Goal: Task Accomplishment & Management: Manage account settings

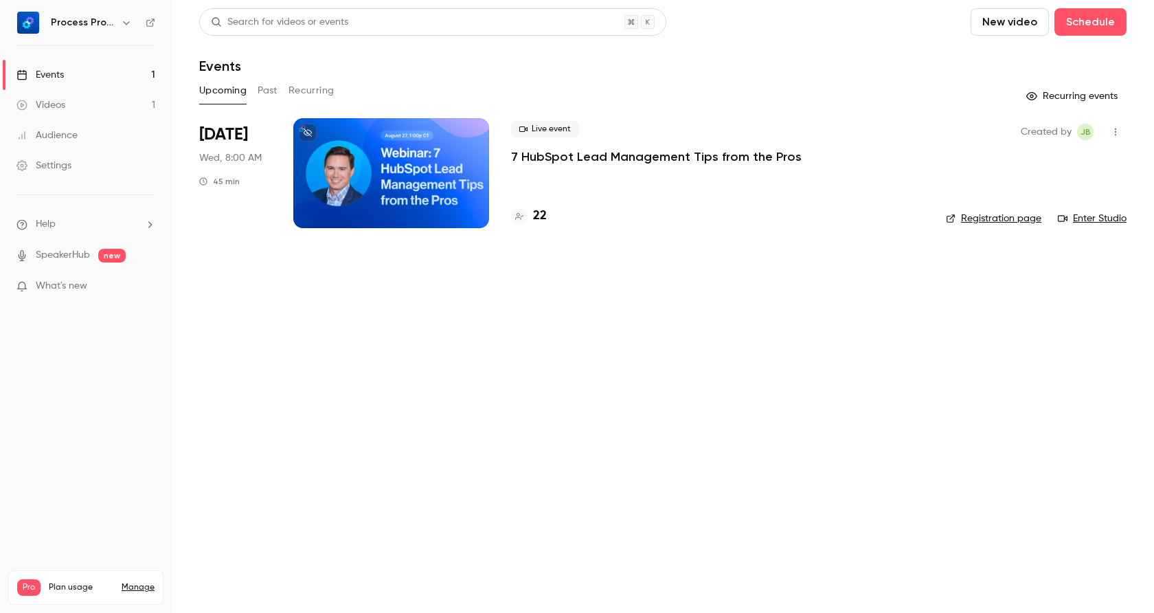
click at [578, 154] on p "7 HubSpot Lead Management Tips from the Pros" at bounding box center [656, 156] width 291 height 16
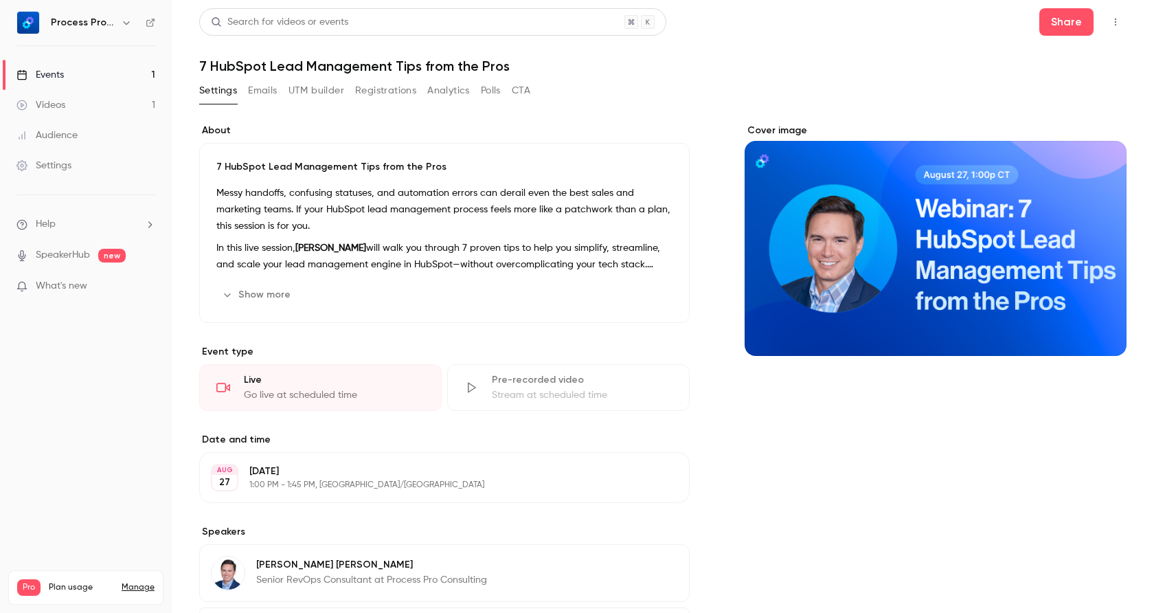
click at [273, 86] on button "Emails" at bounding box center [262, 91] width 29 height 22
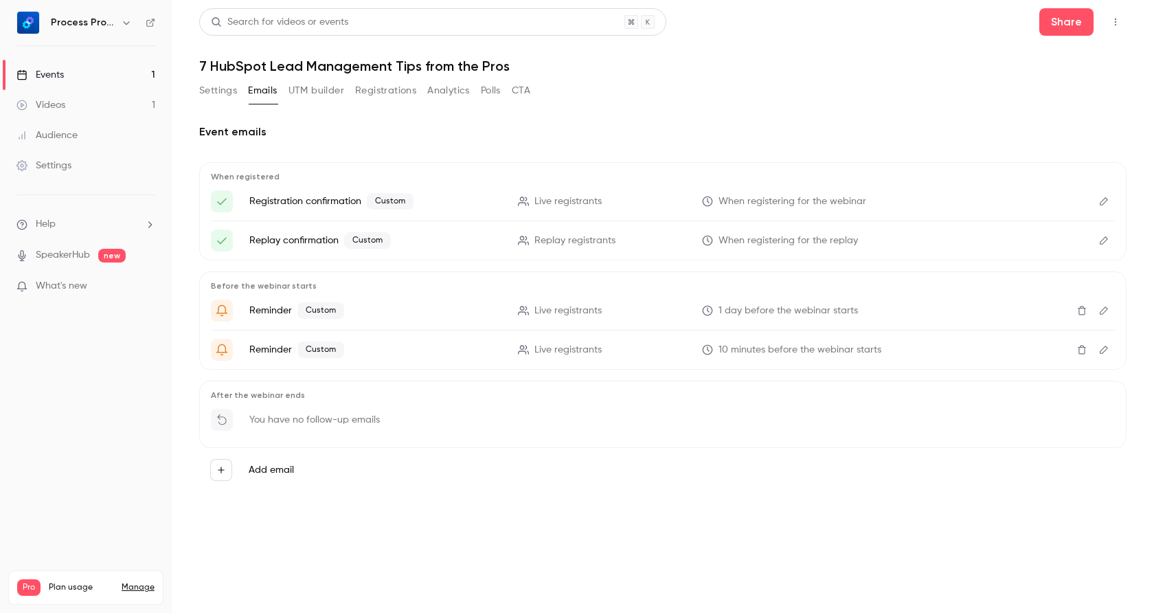
click at [1111, 311] on button "Edit" at bounding box center [1104, 311] width 22 height 22
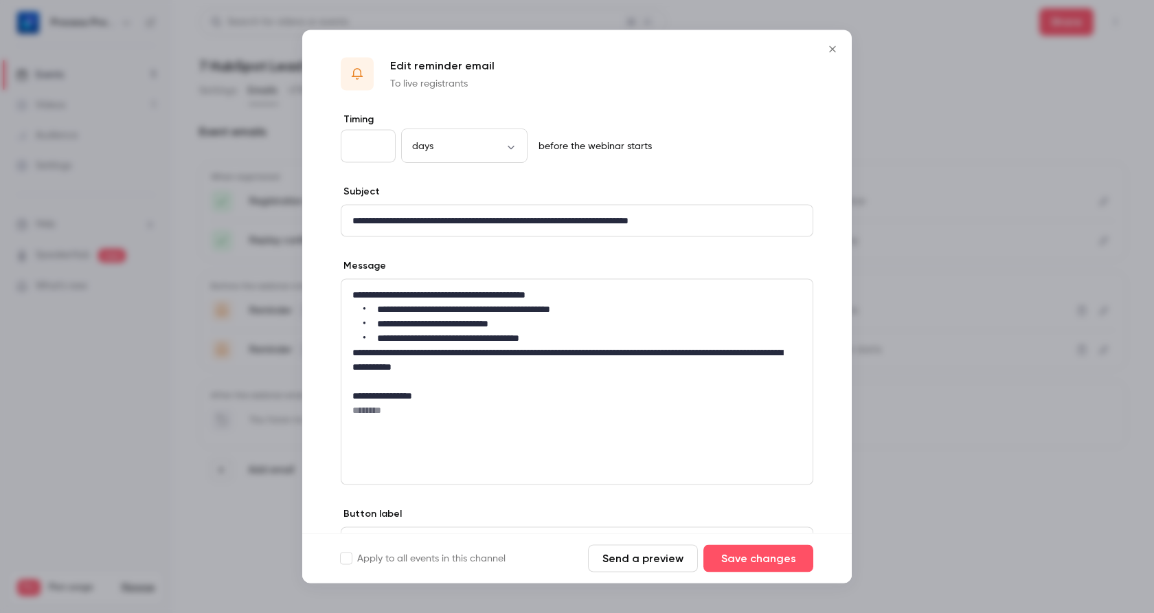
click at [832, 47] on icon "Close" at bounding box center [832, 49] width 16 height 11
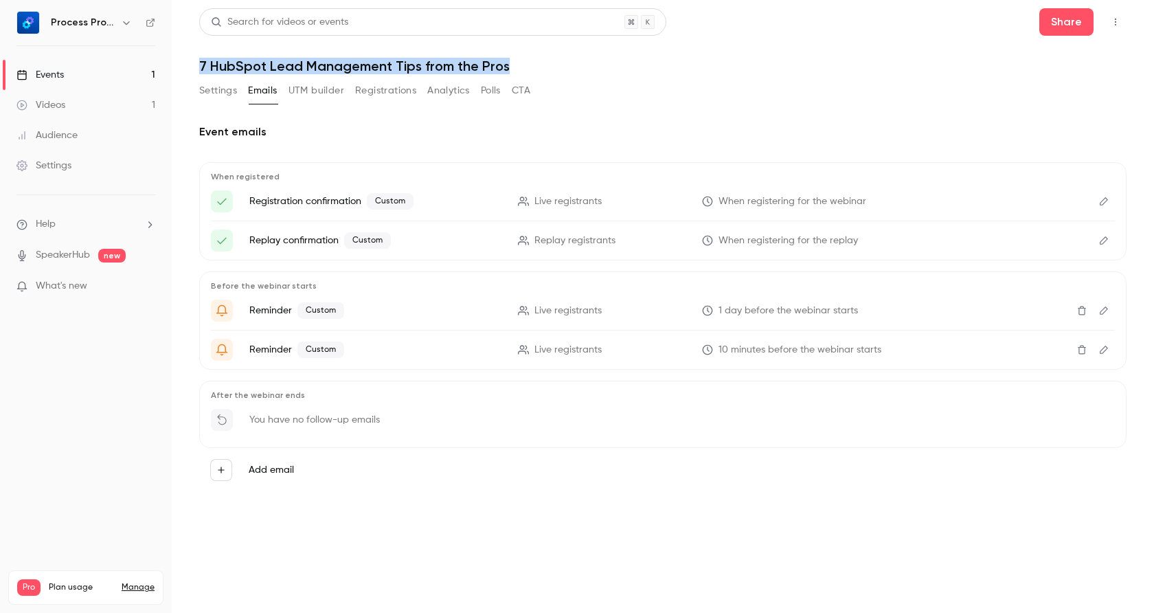
drag, startPoint x: 508, startPoint y: 65, endPoint x: 199, endPoint y: 58, distance: 309.2
click at [199, 58] on h1 "7 HubSpot Lead Management Tips from the Pros" at bounding box center [662, 66] width 927 height 16
copy h1 "7 HubSpot Lead Management Tips from the Pros"
